Goal: Use online tool/utility: Utilize a website feature to perform a specific function

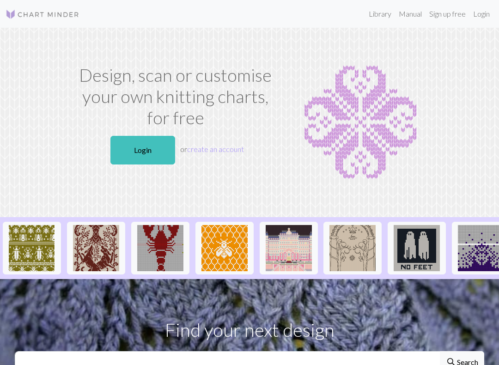
click at [145, 141] on link "Login" at bounding box center [142, 150] width 65 height 29
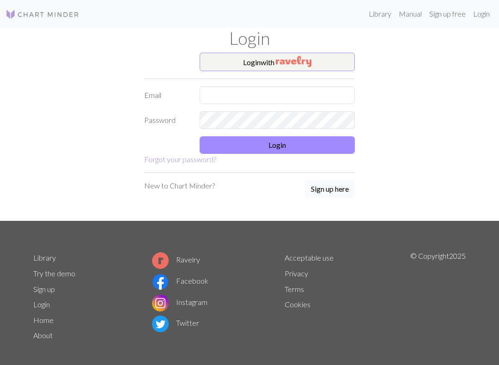
click at [278, 66] on button "Login with" at bounding box center [276, 62] width 155 height 18
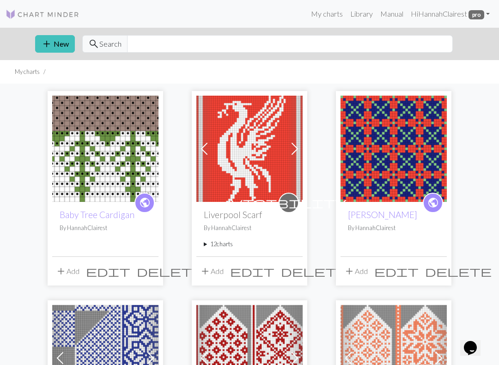
click at [106, 152] on img at bounding box center [105, 149] width 106 height 106
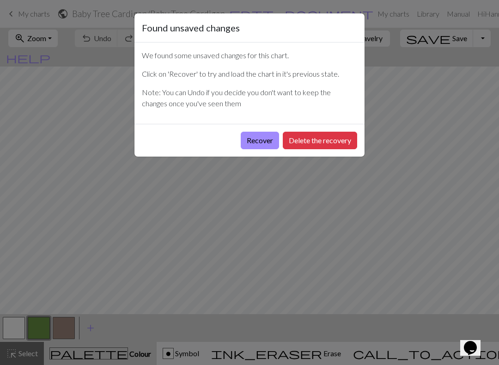
click at [328, 137] on button "Delete the recovery" at bounding box center [320, 141] width 74 height 18
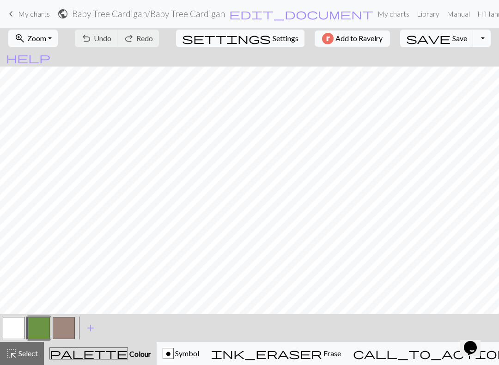
scroll to position [36, 525]
click at [409, 349] on div "call_to_action Knitting mode Knitting mode" at bounding box center [454, 353] width 202 height 11
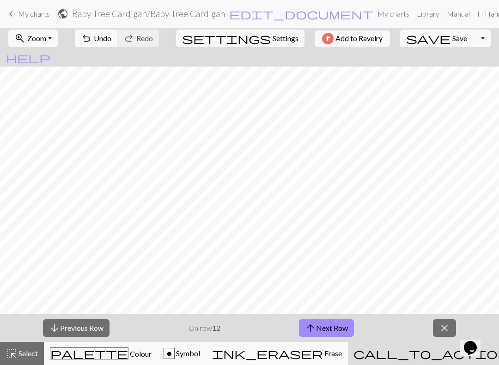
click at [96, 330] on button "arrow_downward Previous Row" at bounding box center [76, 328] width 66 height 18
click at [96, 329] on button "arrow_downward Previous Row" at bounding box center [76, 328] width 66 height 18
click at [91, 333] on button "arrow_downward Previous Row" at bounding box center [76, 328] width 66 height 18
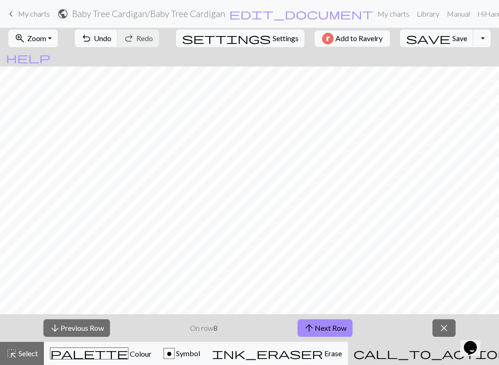
click at [91, 333] on button "arrow_downward Previous Row" at bounding box center [76, 328] width 66 height 18
click at [91, 332] on button "arrow_downward Previous Row" at bounding box center [76, 328] width 66 height 18
click at [90, 332] on button "arrow_downward Previous Row" at bounding box center [76, 328] width 66 height 18
click at [91, 332] on button "arrow_downward Previous Row" at bounding box center [76, 328] width 66 height 18
click at [328, 330] on button "arrow_upward Next Row" at bounding box center [324, 328] width 55 height 18
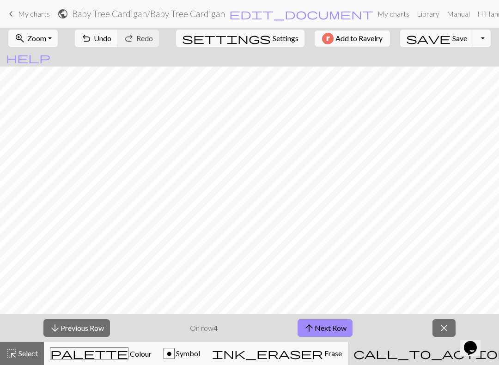
click at [319, 329] on button "arrow_upward Next Row" at bounding box center [324, 328] width 55 height 18
